Goal: Information Seeking & Learning: Learn about a topic

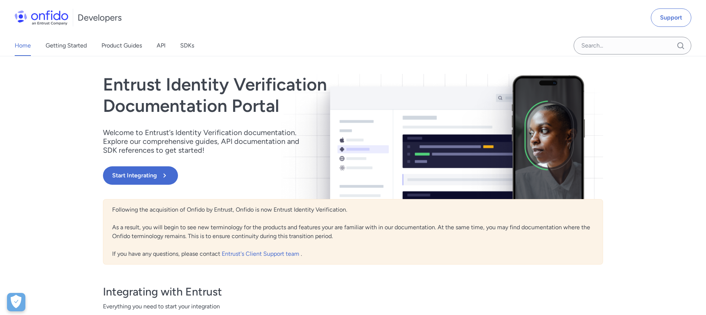
click at [153, 51] on div "Home Getting Started Product Guides API SDKs" at bounding box center [112, 45] width 224 height 21
click at [161, 49] on link "API" at bounding box center [161, 45] width 9 height 21
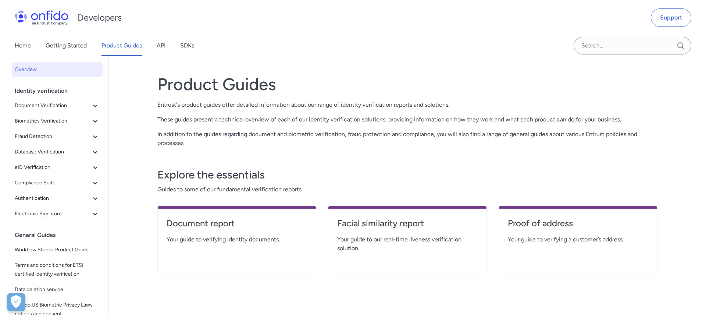
click at [314, 93] on h1 "Product Guides" at bounding box center [407, 84] width 500 height 21
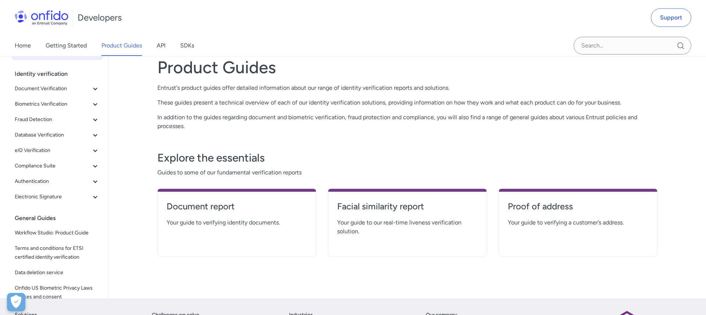
scroll to position [17, 0]
click at [197, 125] on p "In addition to the guides regarding document and biometric verification, fraud …" at bounding box center [407, 122] width 500 height 18
click at [97, 121] on icon at bounding box center [95, 119] width 9 height 9
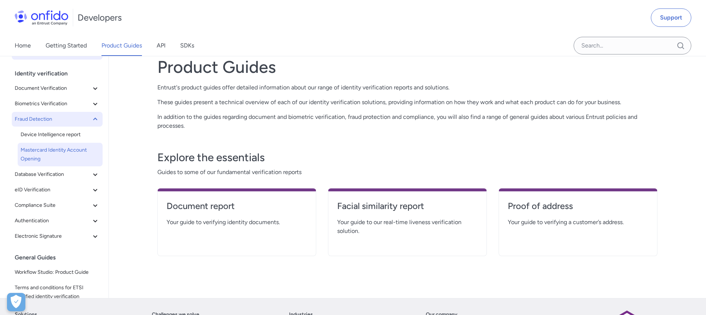
click at [59, 147] on span "Mastercard Identity Account Opening" at bounding box center [60, 155] width 79 height 18
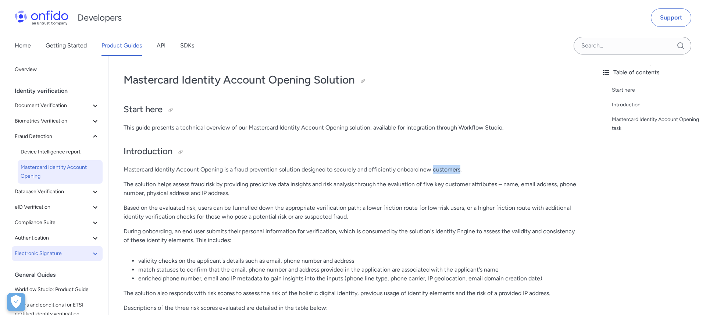
click at [47, 253] on span "Electronic Signature" at bounding box center [53, 253] width 76 height 9
click at [56, 268] on span "Advanced e-Signature" at bounding box center [60, 268] width 79 height 9
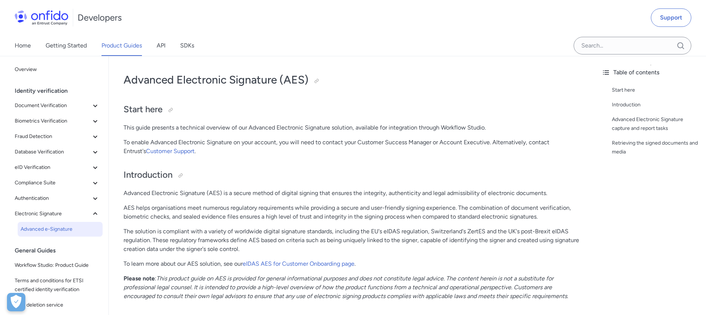
click at [218, 150] on p "To enable Advanced Electronic Signature on your account, you will need to conta…" at bounding box center [352, 147] width 457 height 18
